Goal: Task Accomplishment & Management: Complete application form

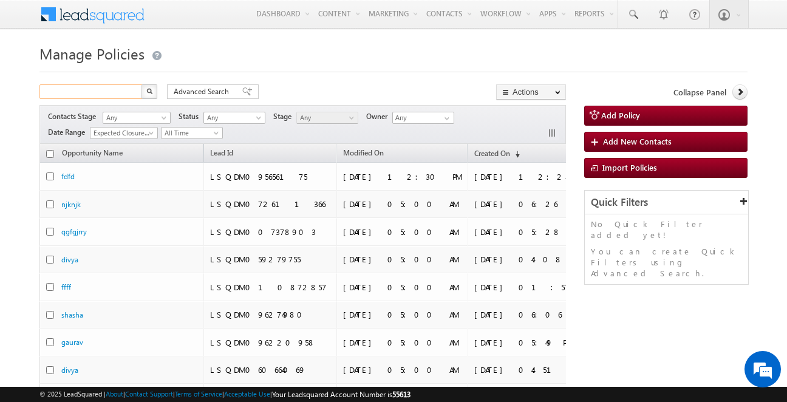
click at [72, 94] on input "text" at bounding box center [91, 91] width 104 height 15
type input "Search Policies"
click at [92, 92] on input "text" at bounding box center [91, 91] width 104 height 15
type input "Search Policies"
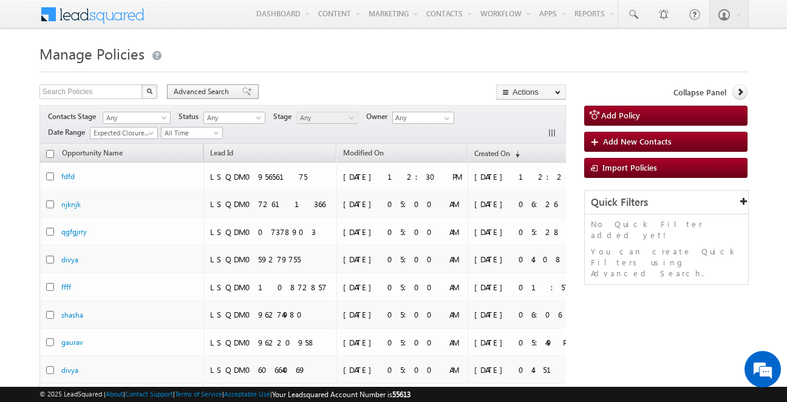
click at [242, 86] on div "Advanced Search" at bounding box center [213, 91] width 92 height 15
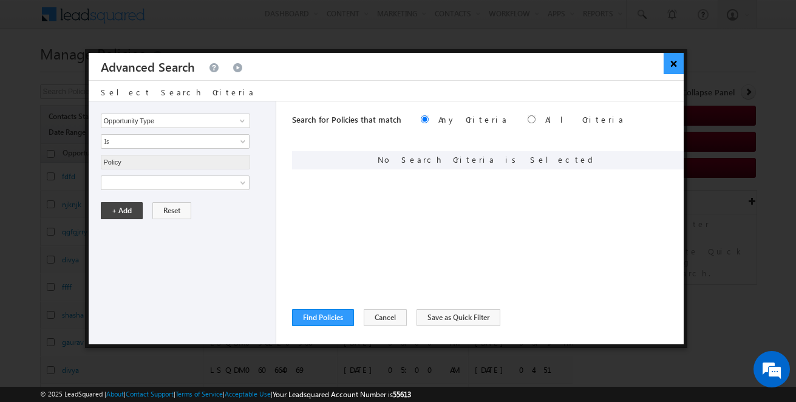
click at [672, 58] on button "×" at bounding box center [674, 63] width 20 height 21
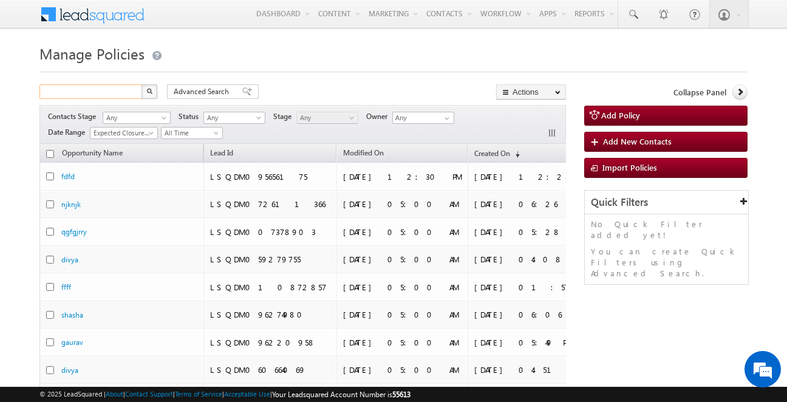
click at [107, 93] on input "text" at bounding box center [91, 91] width 104 height 15
paste input "90046476012"
type input "90046476012"
click at [151, 88] on img "button" at bounding box center [149, 91] width 6 height 6
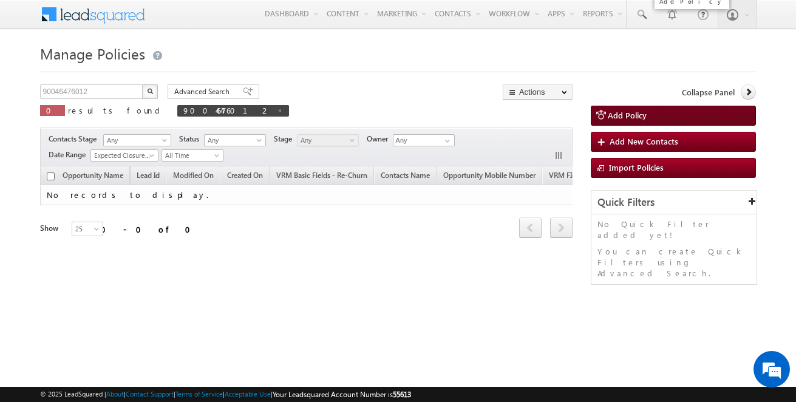
click at [629, 118] on span "Add Policy" at bounding box center [627, 115] width 39 height 10
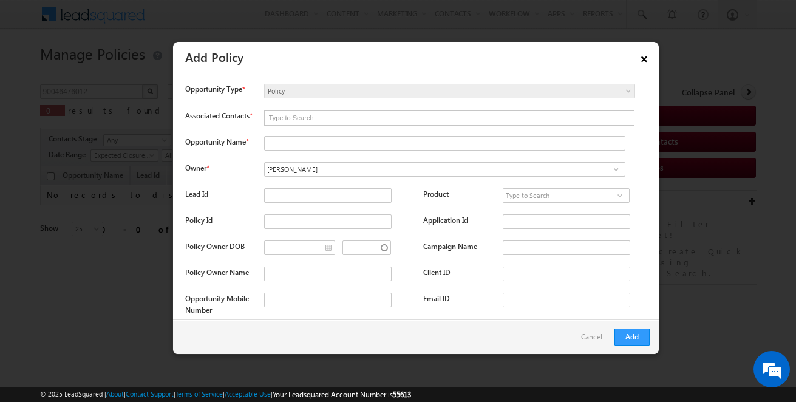
click at [646, 57] on link "×" at bounding box center [644, 56] width 21 height 21
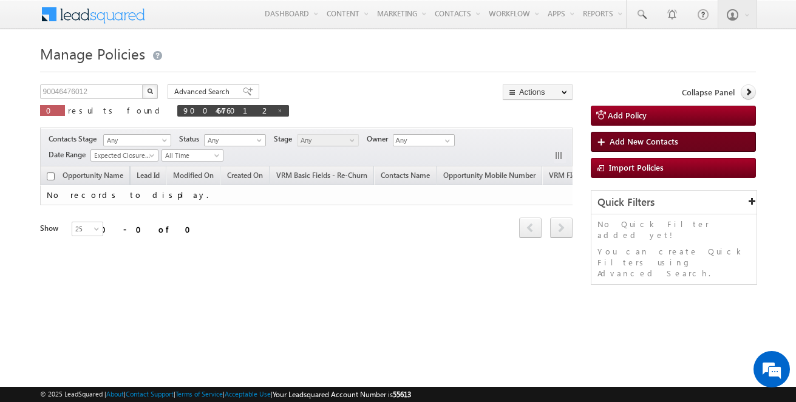
click at [648, 149] on link "Add New Contacts" at bounding box center [673, 142] width 165 height 20
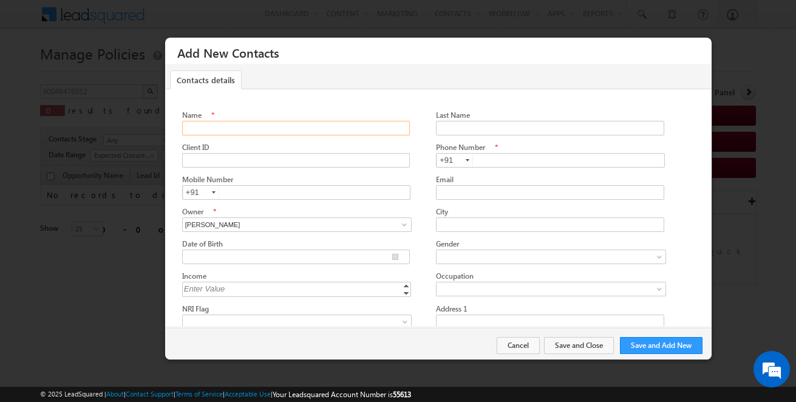
click at [341, 127] on input "Name" at bounding box center [296, 128] width 228 height 15
type input "Test with Existing Policy"
click at [503, 157] on input "text" at bounding box center [550, 160] width 229 height 15
paste input "90046476012"
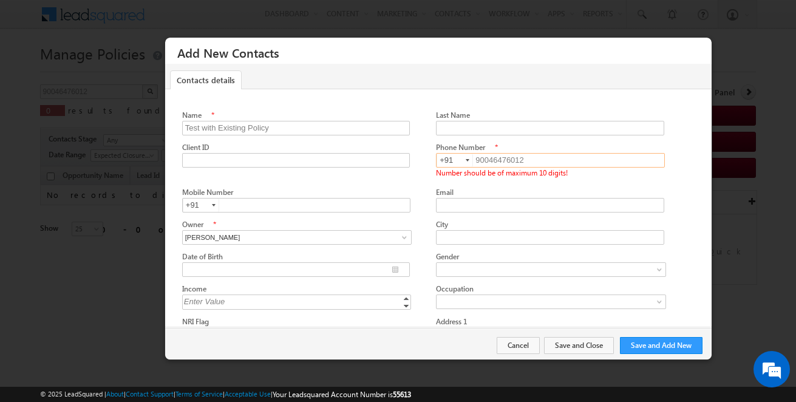
drag, startPoint x: 250, startPoint y: 222, endPoint x: 172, endPoint y: 229, distance: 78.1
drag, startPoint x: 531, startPoint y: 155, endPoint x: 466, endPoint y: 155, distance: 64.4
click at [466, 155] on div "[PHONE_NUMBER] 90046476012 +91" at bounding box center [550, 160] width 229 height 15
paste input "text"
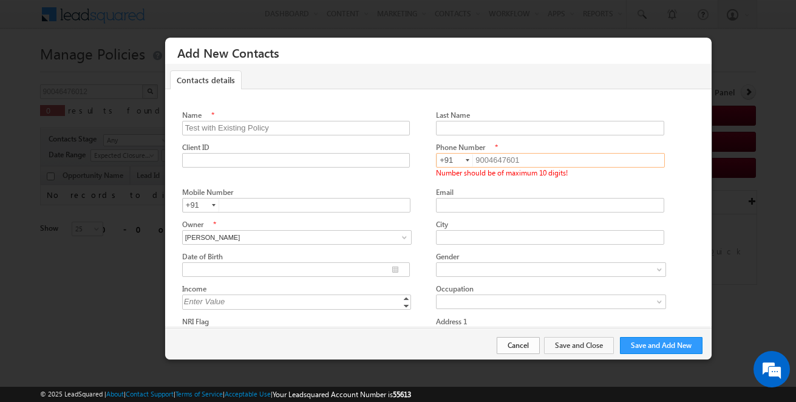
type input "9004647601"
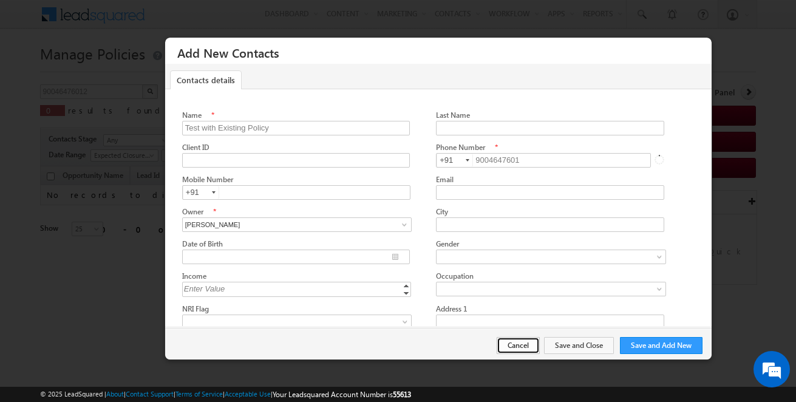
click at [522, 350] on button "Cancel" at bounding box center [518, 345] width 43 height 17
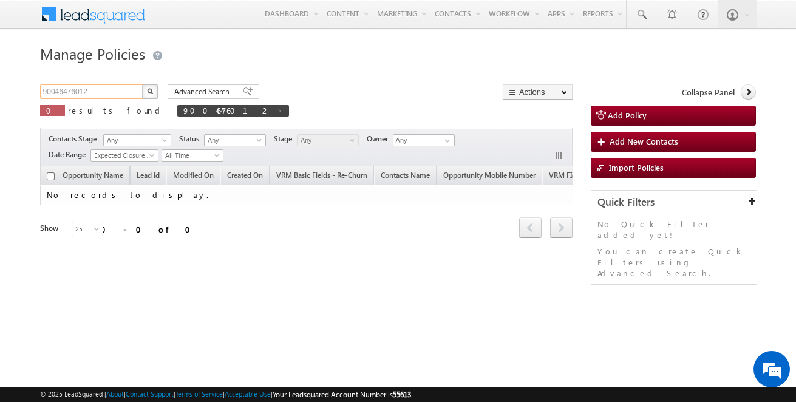
drag, startPoint x: 103, startPoint y: 89, endPoint x: 5, endPoint y: 86, distance: 97.8
click at [5, 86] on body "Menu [PERSON_NAME] tarun .[PERSON_NAME] +UAT@ [PERSON_NAME] abirl acapi tal.c" at bounding box center [398, 172] width 796 height 344
paste input "text"
type input "9004647601"
click at [147, 89] on img "button" at bounding box center [150, 91] width 6 height 6
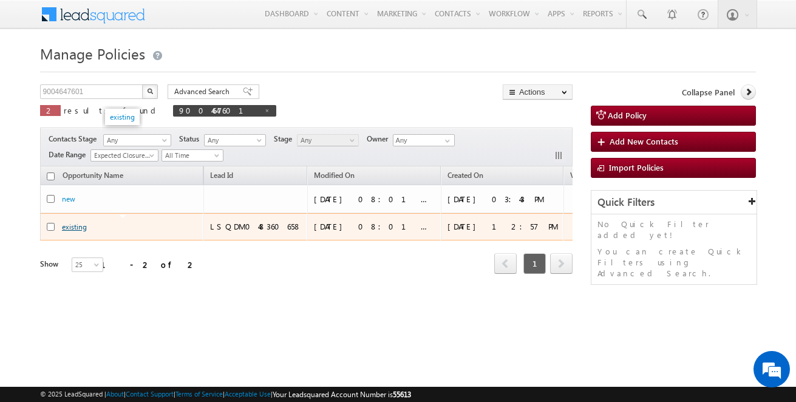
click at [74, 223] on link "existing" at bounding box center [74, 226] width 25 height 9
